Goal: Information Seeking & Learning: Learn about a topic

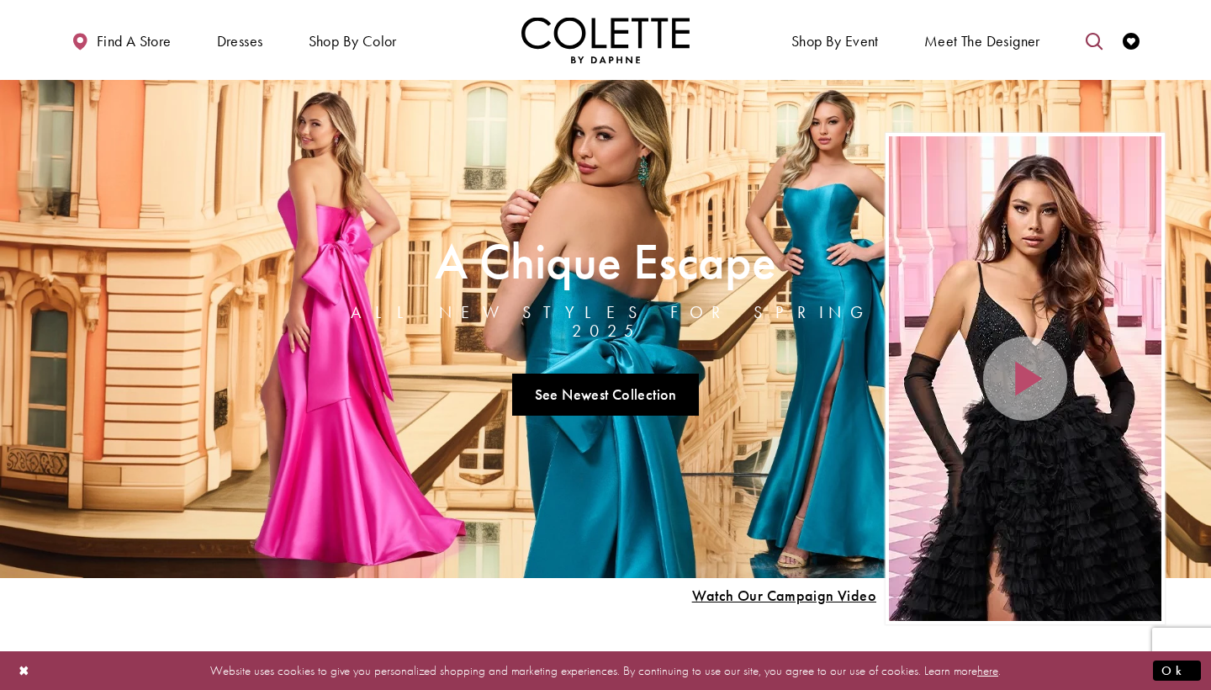
click at [1089, 41] on icon "Toggle search" at bounding box center [1094, 41] width 17 height 17
click at [1043, 40] on input "Search" at bounding box center [1008, 41] width 203 height 25
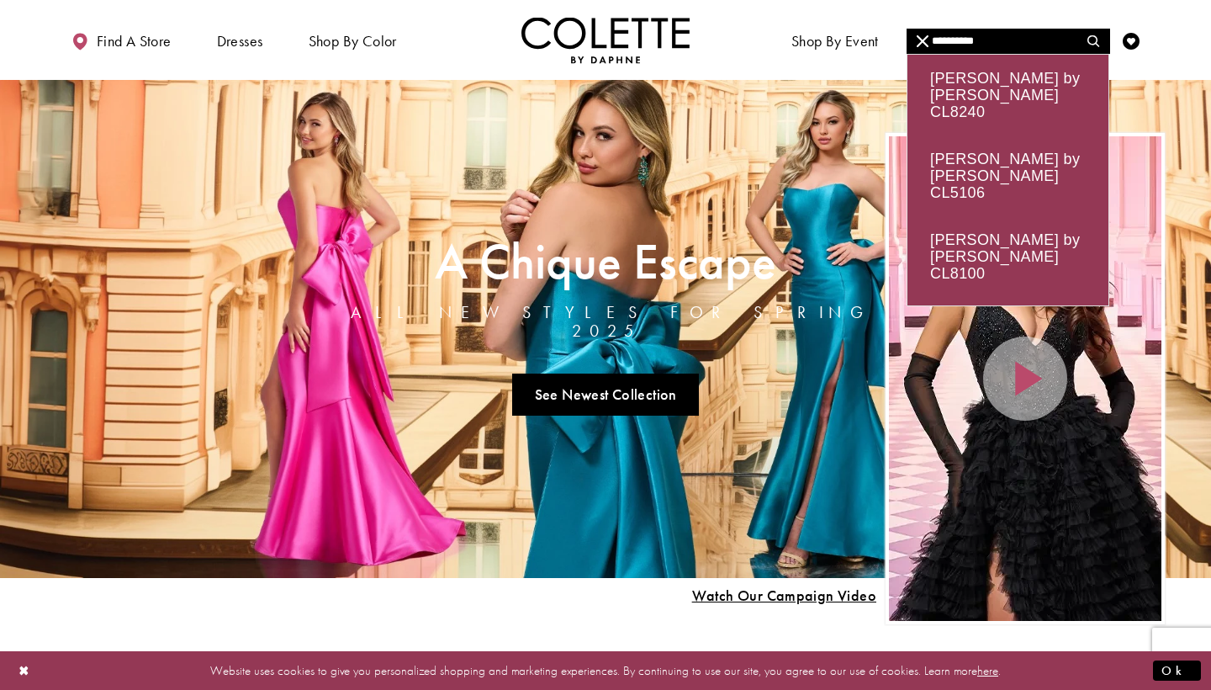
type input "**********"
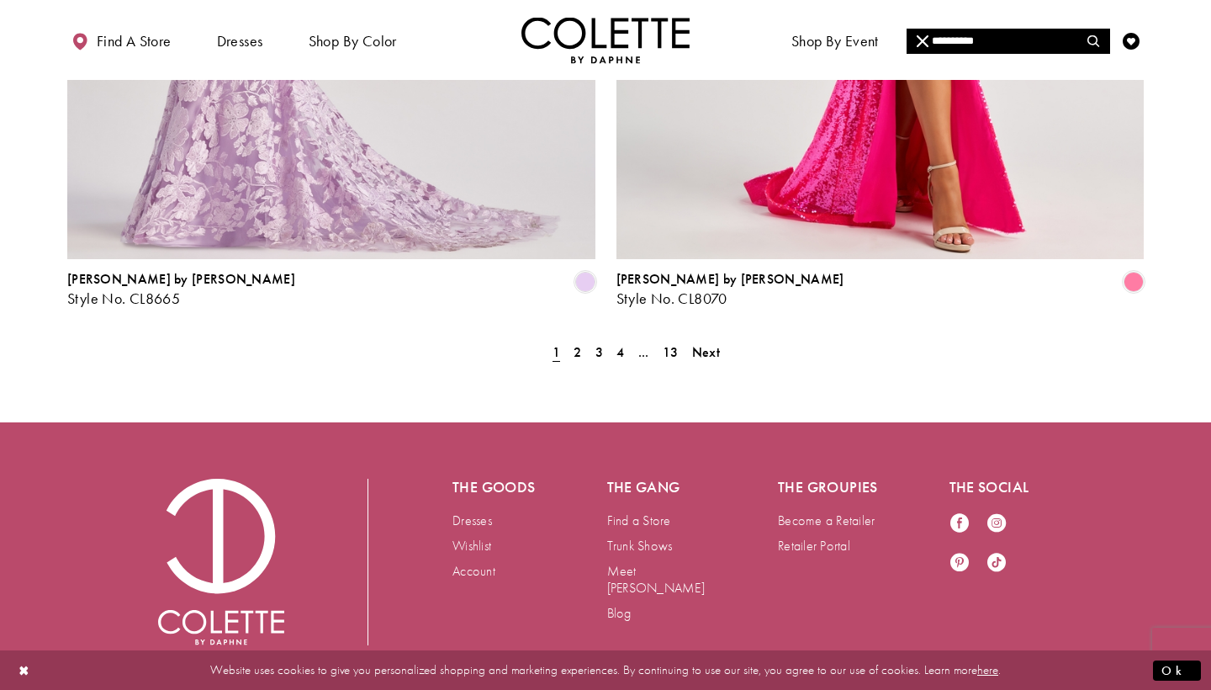
scroll to position [3183, 0]
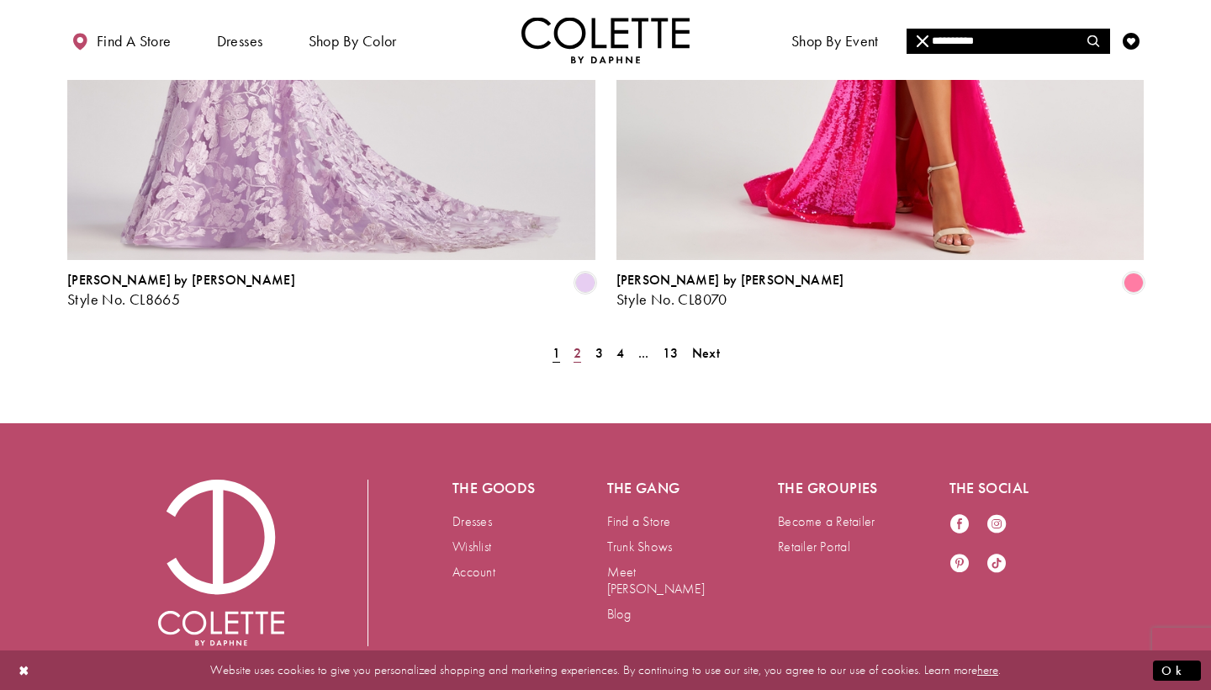
click at [575, 344] on span "2" at bounding box center [578, 353] width 8 height 18
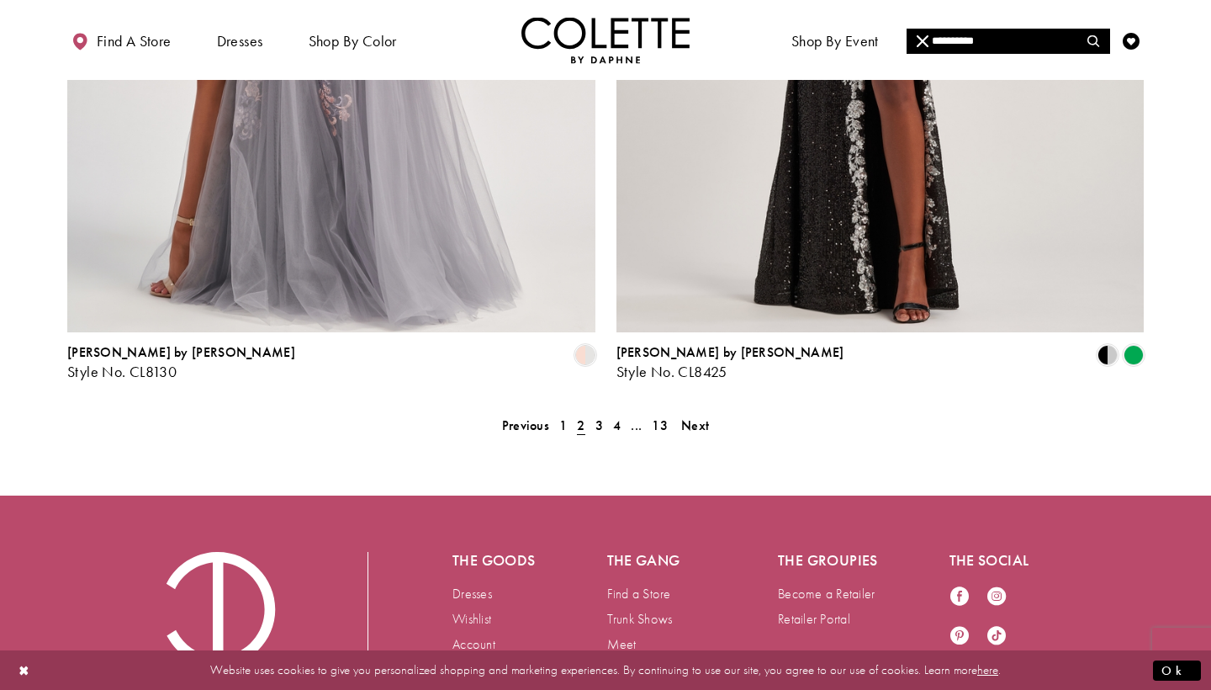
scroll to position [3111, 0]
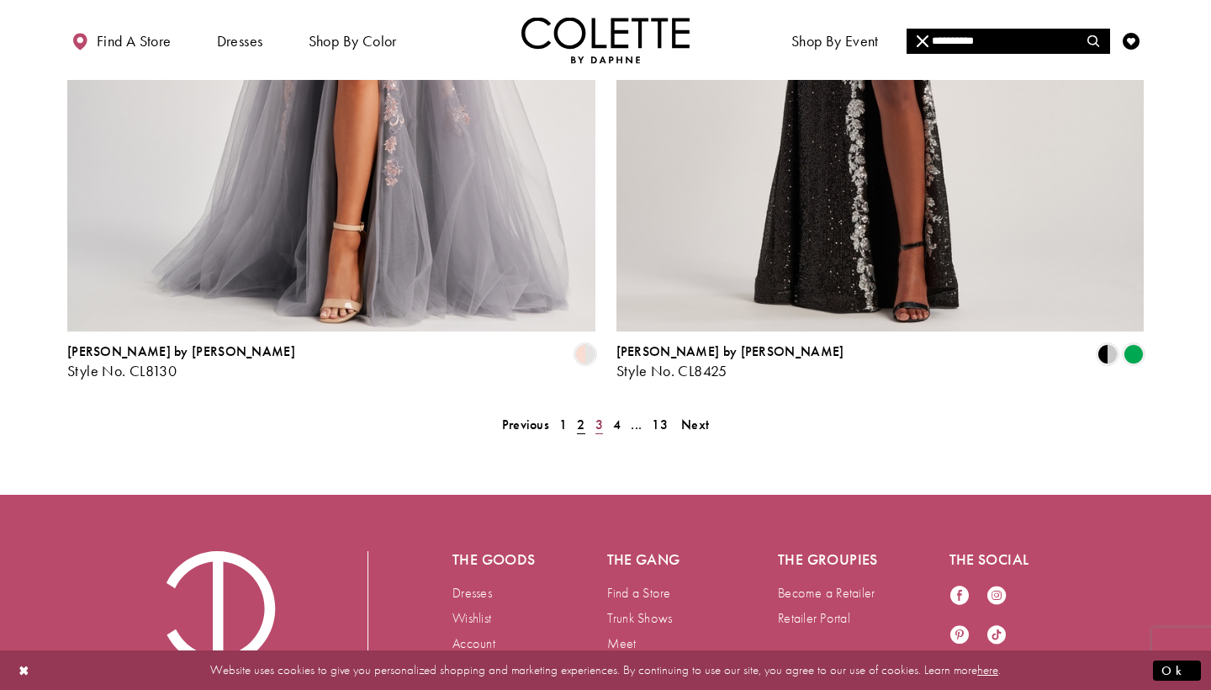
click at [596, 416] on span "3" at bounding box center [600, 425] width 8 height 18
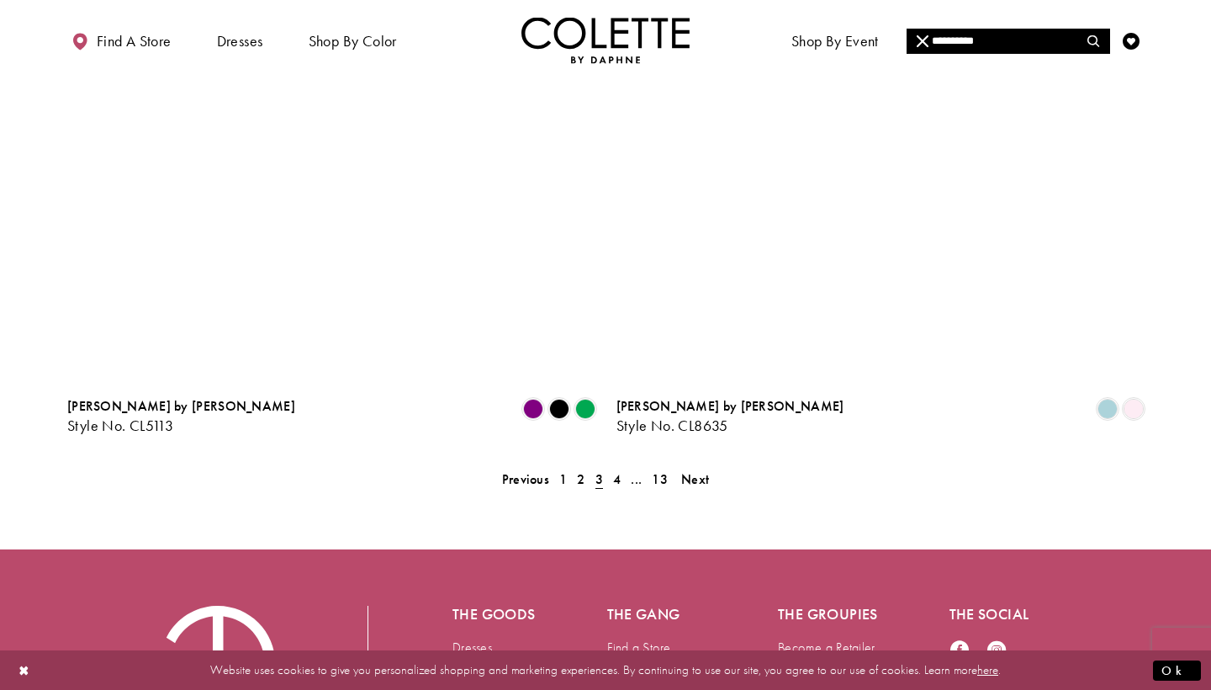
scroll to position [3065, 0]
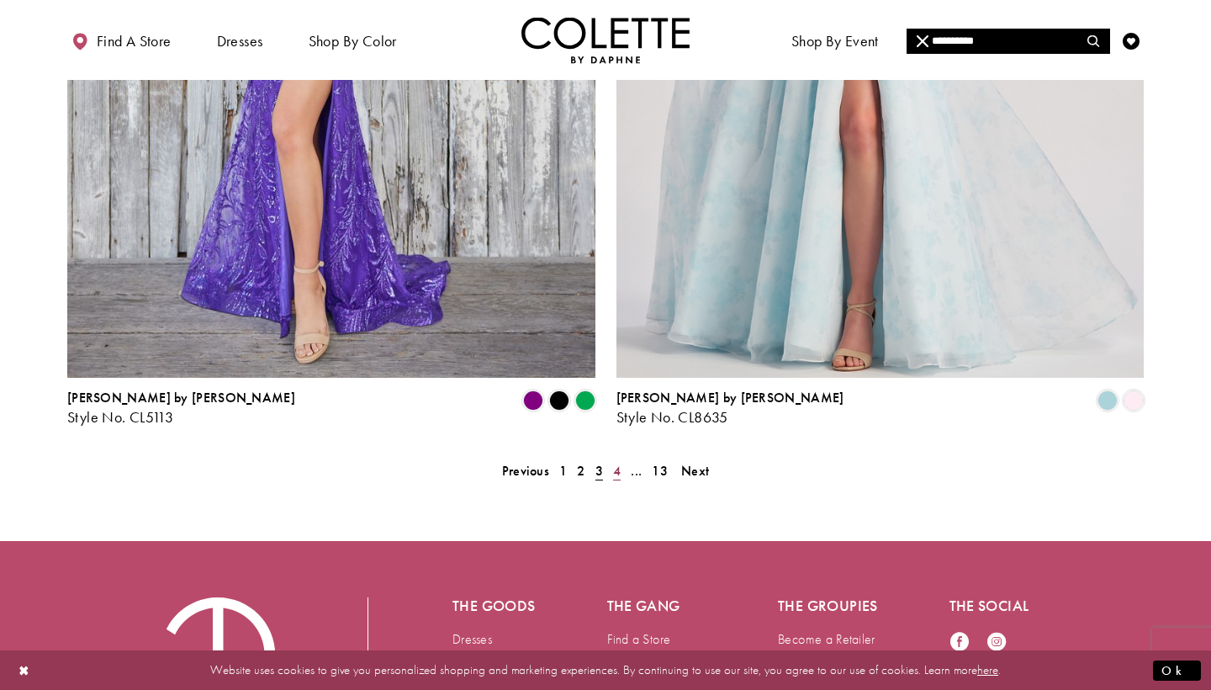
click at [618, 462] on span "4" at bounding box center [617, 471] width 8 height 18
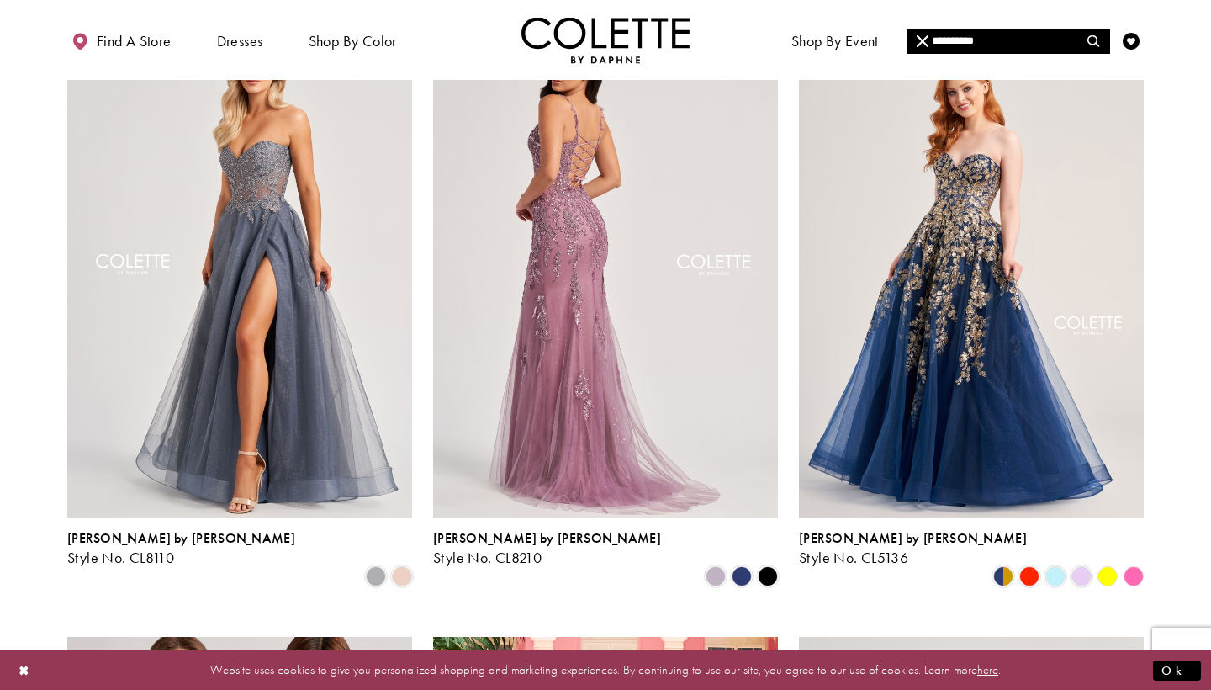
scroll to position [191, 0]
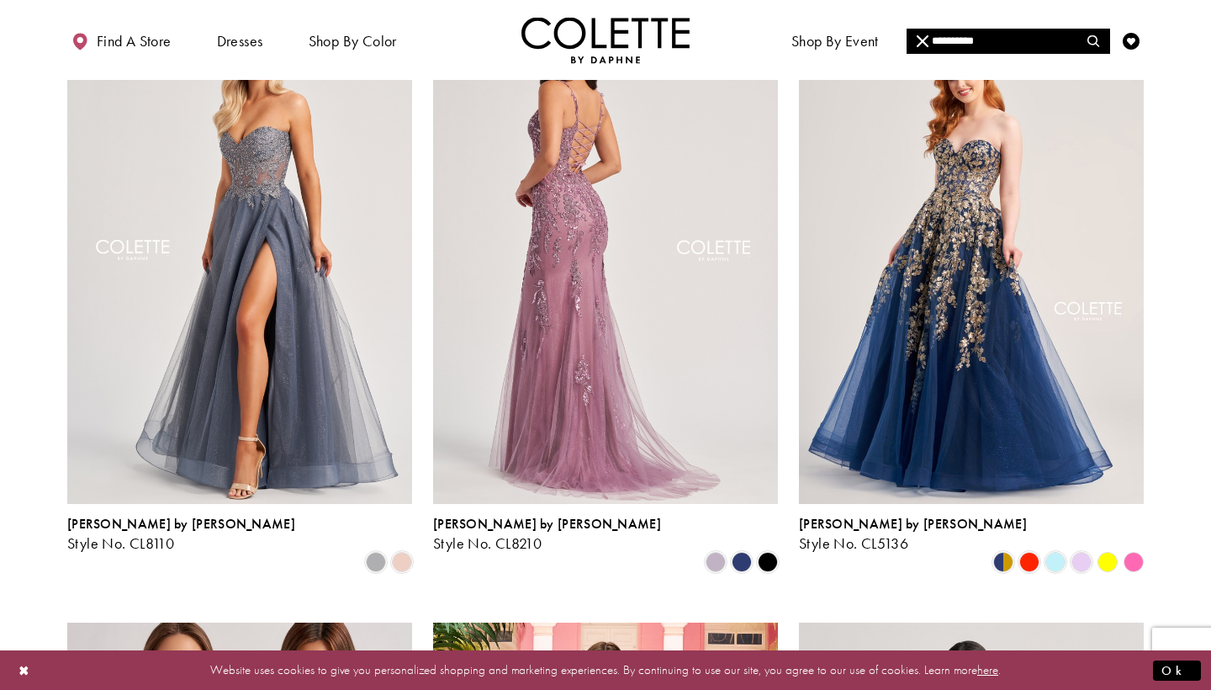
click at [617, 390] on img "Visit Colette by Daphne Style No. CL8210 Page" at bounding box center [605, 253] width 345 height 501
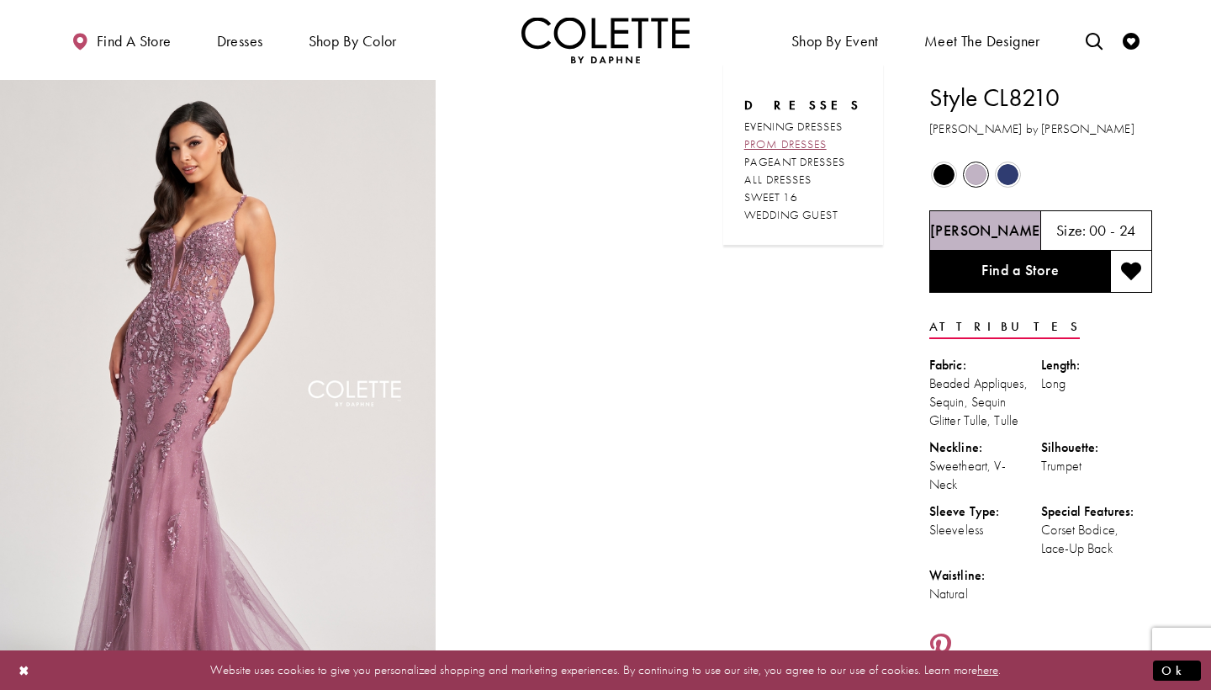
click at [816, 143] on span "PROM DRESSES" at bounding box center [786, 143] width 82 height 15
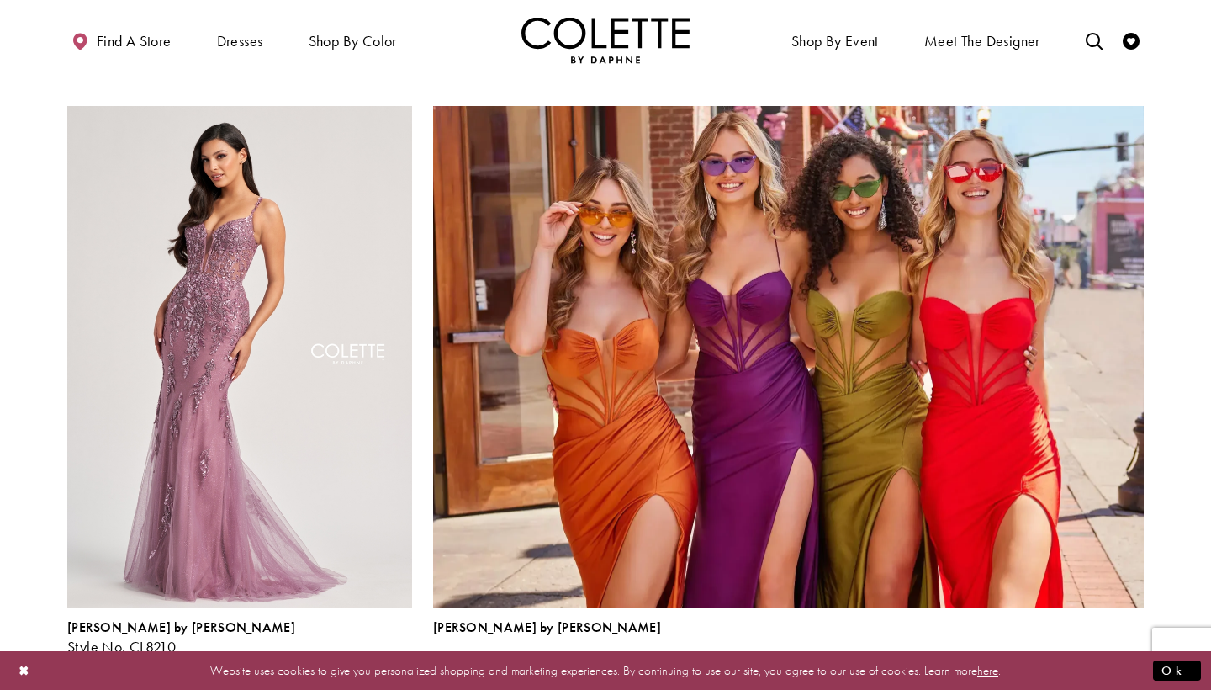
scroll to position [3507, 0]
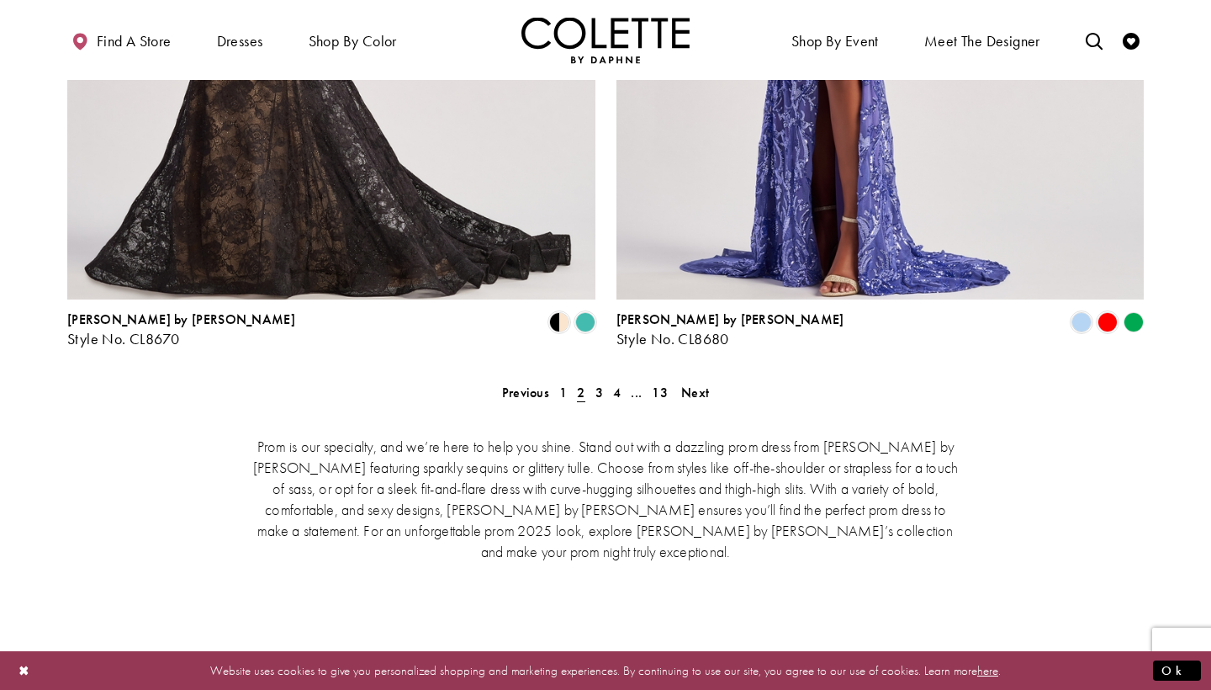
scroll to position [3450, 0]
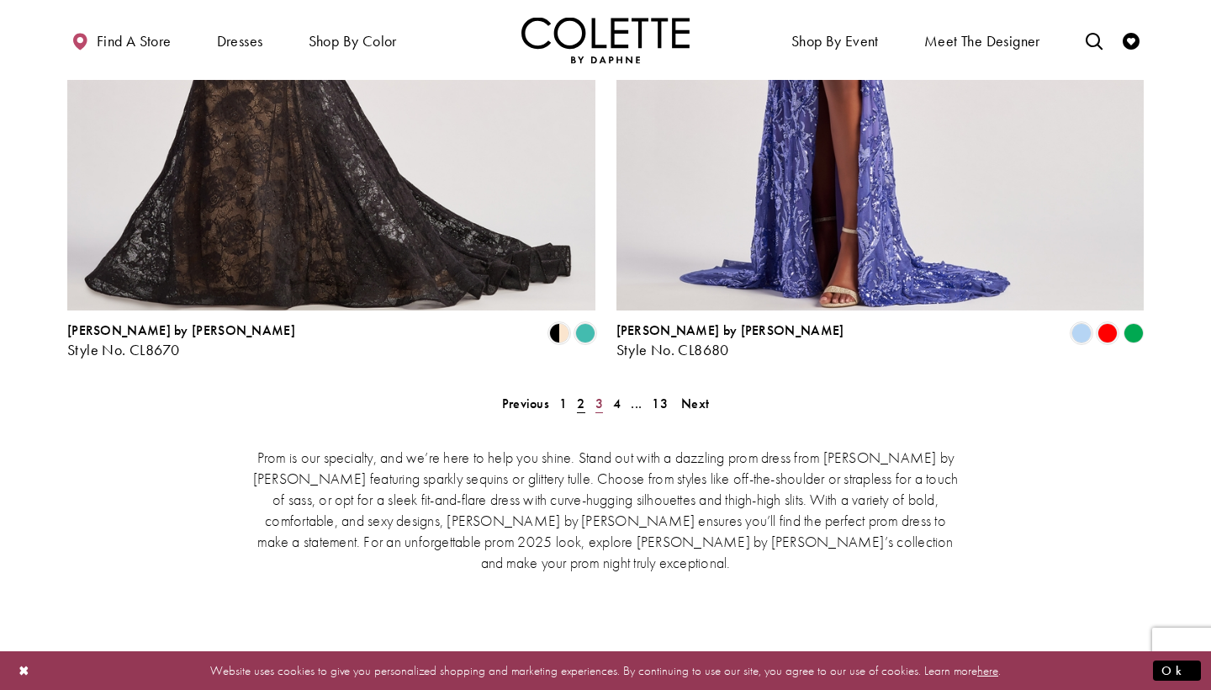
click at [599, 395] on span "3" at bounding box center [600, 404] width 8 height 18
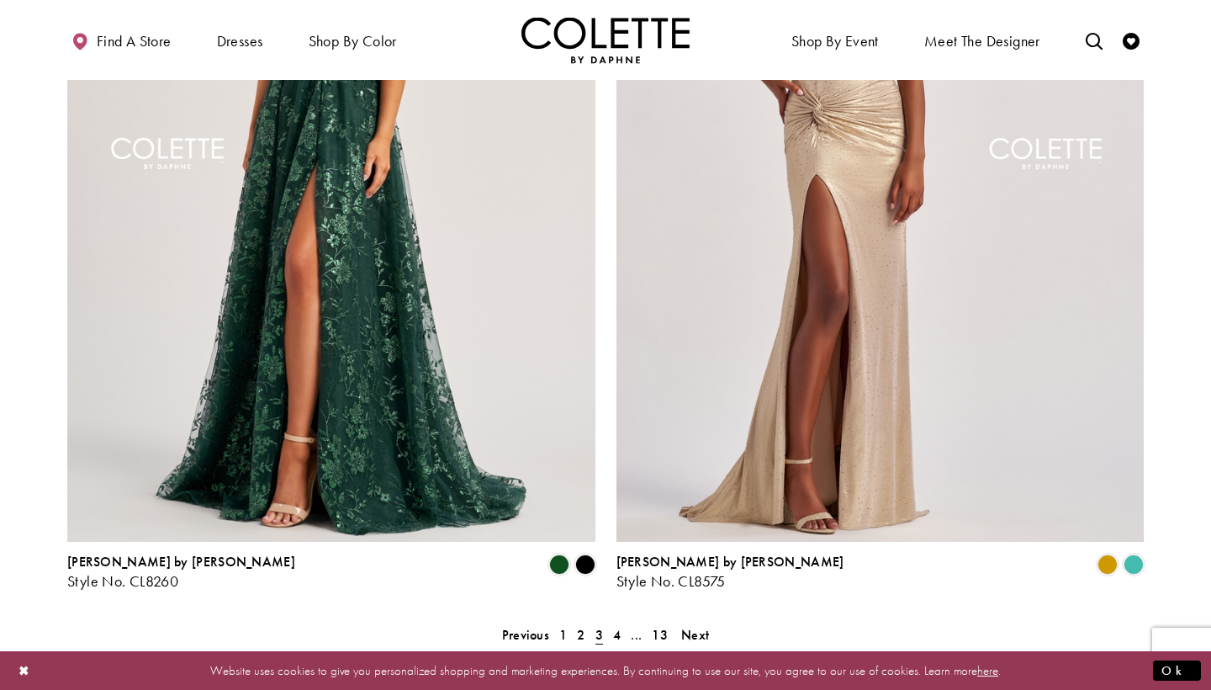
scroll to position [3229, 0]
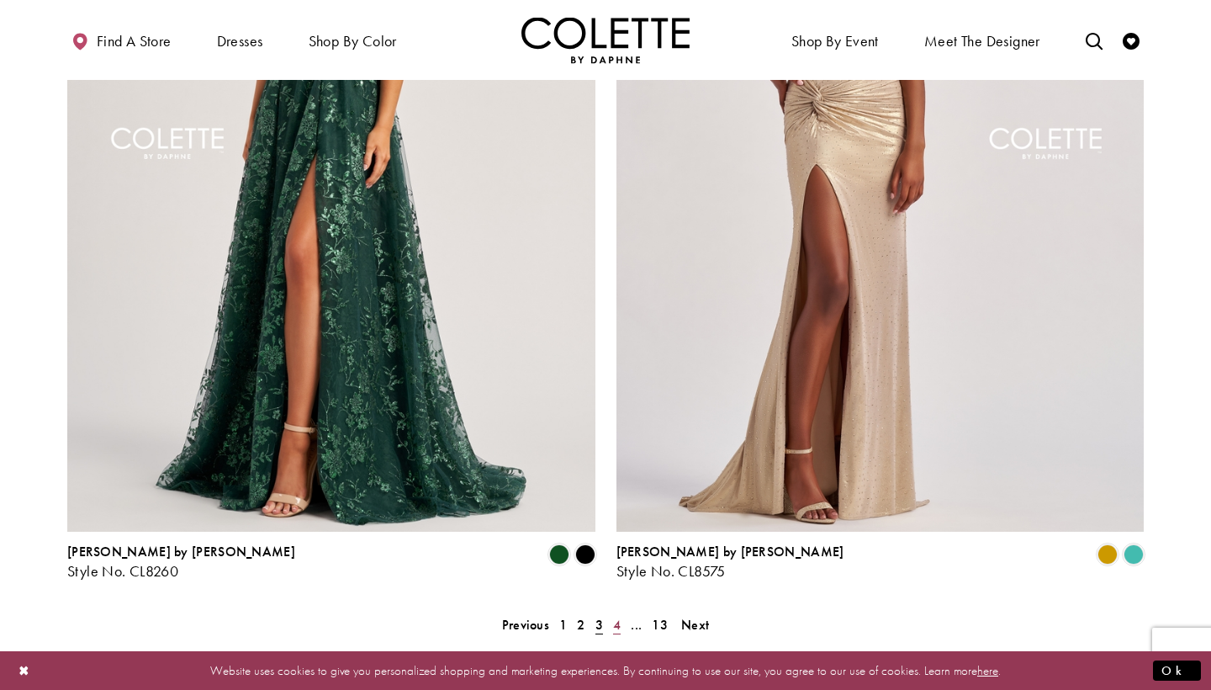
click at [615, 616] on span "4" at bounding box center [617, 625] width 8 height 18
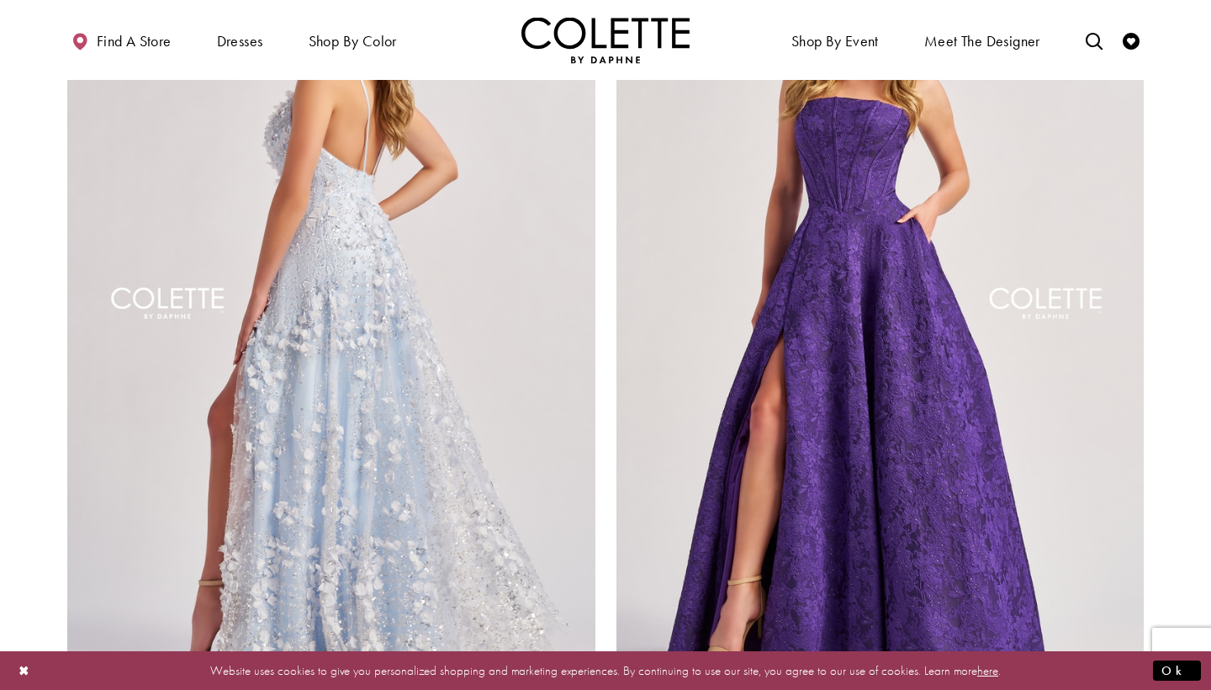
scroll to position [3071, 0]
